Goal: Participate in discussion

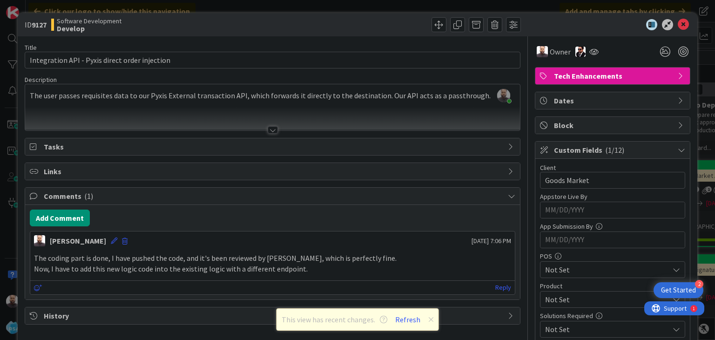
scroll to position [897, 9]
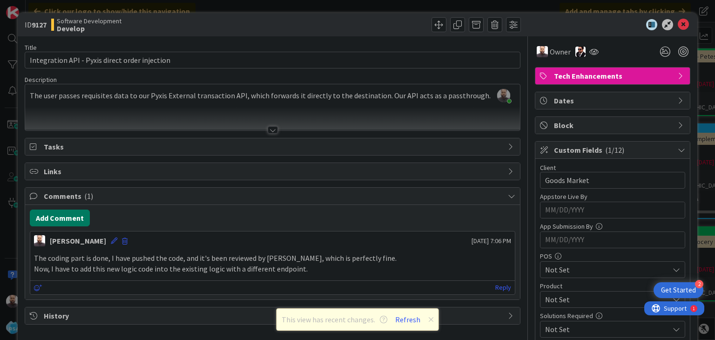
click at [61, 213] on button "Add Comment" at bounding box center [60, 217] width 60 height 17
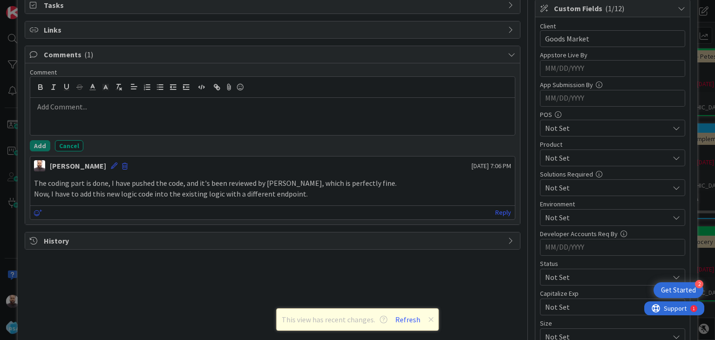
scroll to position [140, 0]
click at [90, 120] on div at bounding box center [272, 118] width 484 height 37
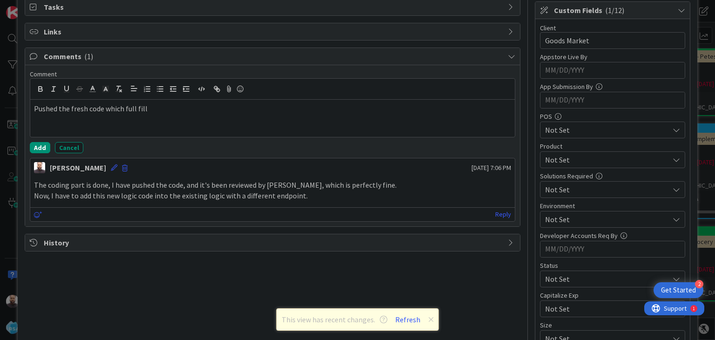
click at [157, 108] on p "Pushed the fresh code which full fill" at bounding box center [272, 108] width 477 height 11
click at [218, 108] on p "Pushed the fresh code that fulfills the new requirement" at bounding box center [272, 108] width 477 height 11
click at [41, 146] on button "Add" at bounding box center [40, 147] width 20 height 11
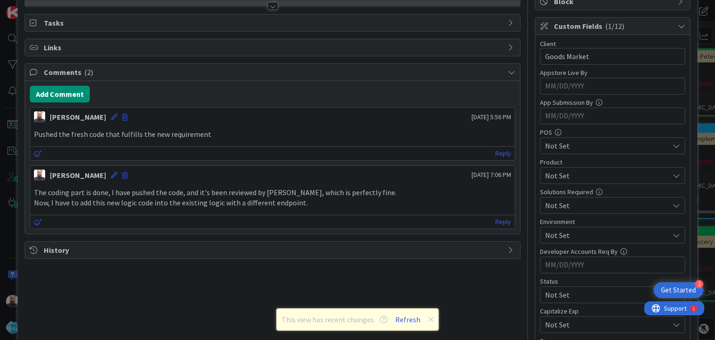
scroll to position [0, 0]
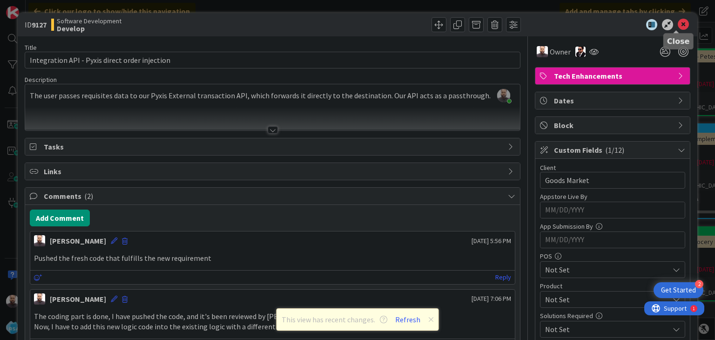
click at [681, 22] on icon at bounding box center [683, 24] width 11 height 11
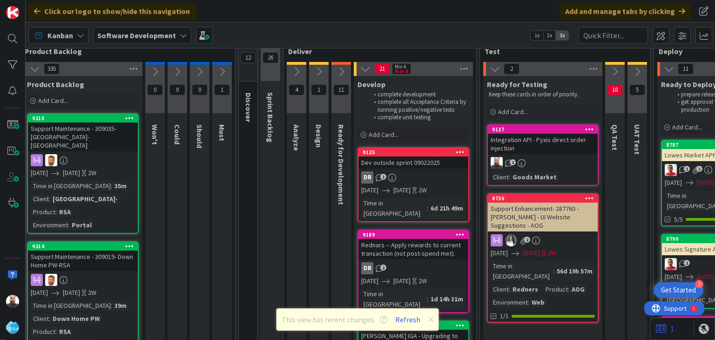
scroll to position [13, 9]
